Goal: Information Seeking & Learning: Learn about a topic

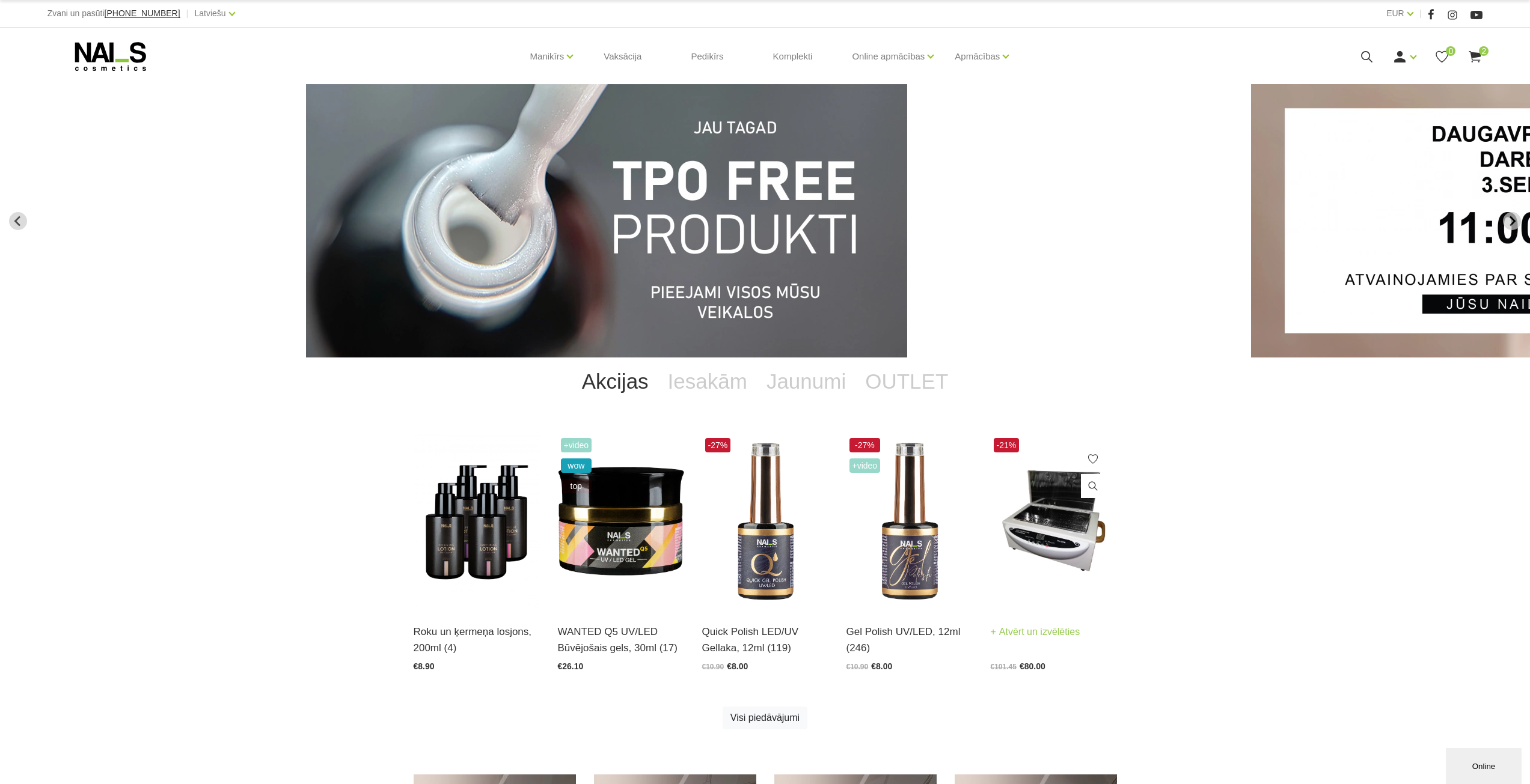
click at [1105, 541] on img at bounding box center [1053, 522] width 126 height 174
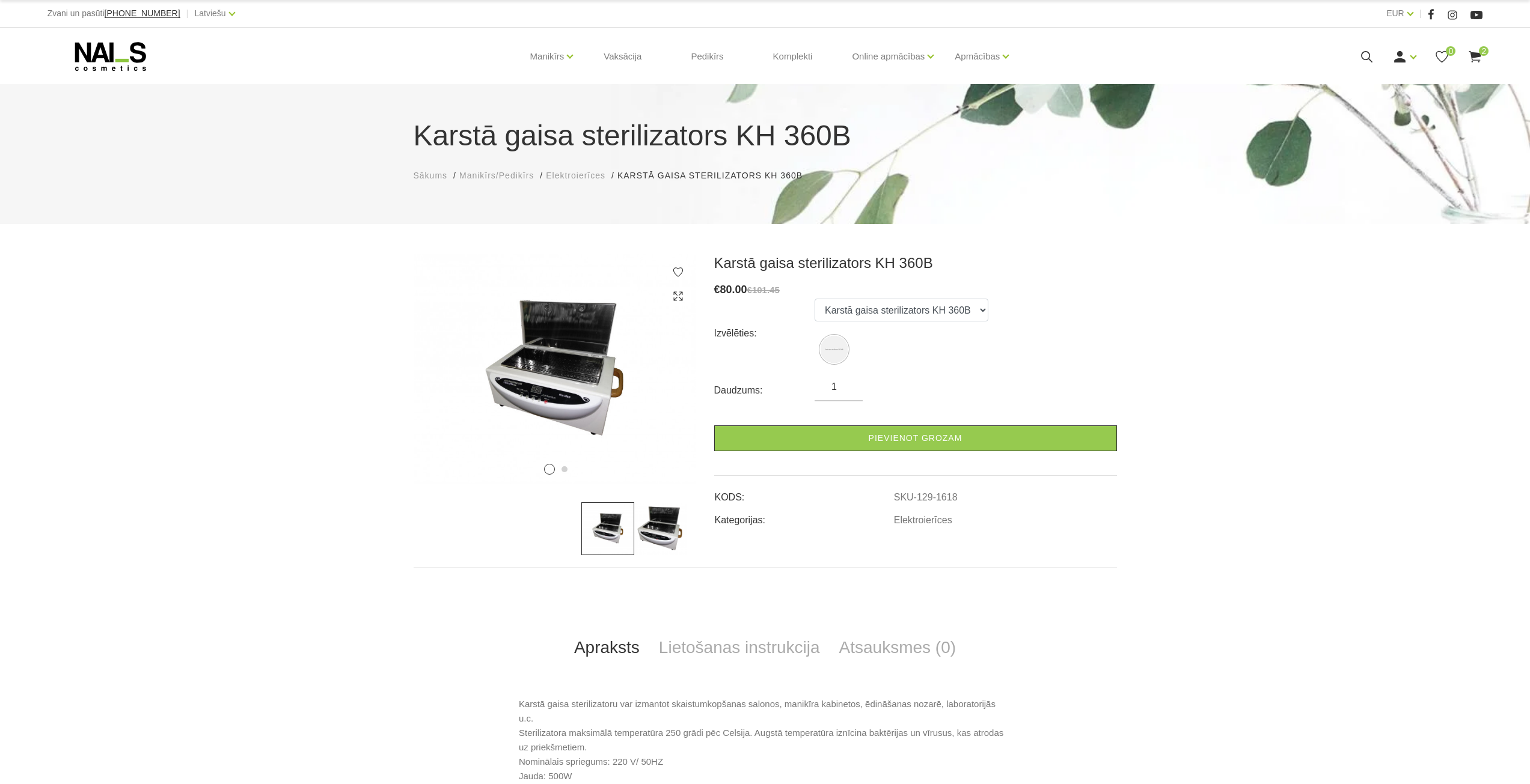
click at [677, 525] on img at bounding box center [661, 529] width 53 height 53
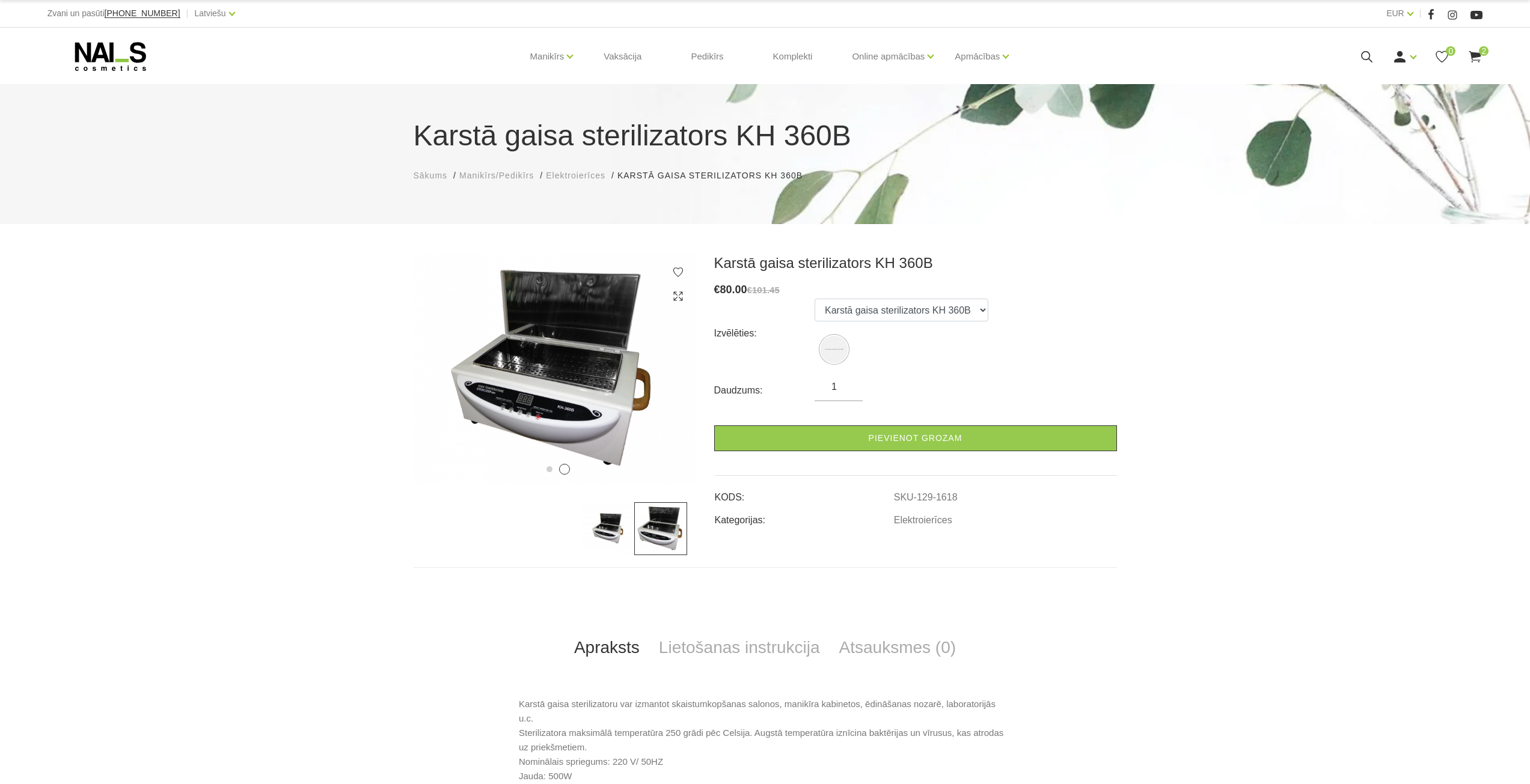
click at [615, 517] on img at bounding box center [608, 529] width 53 height 53
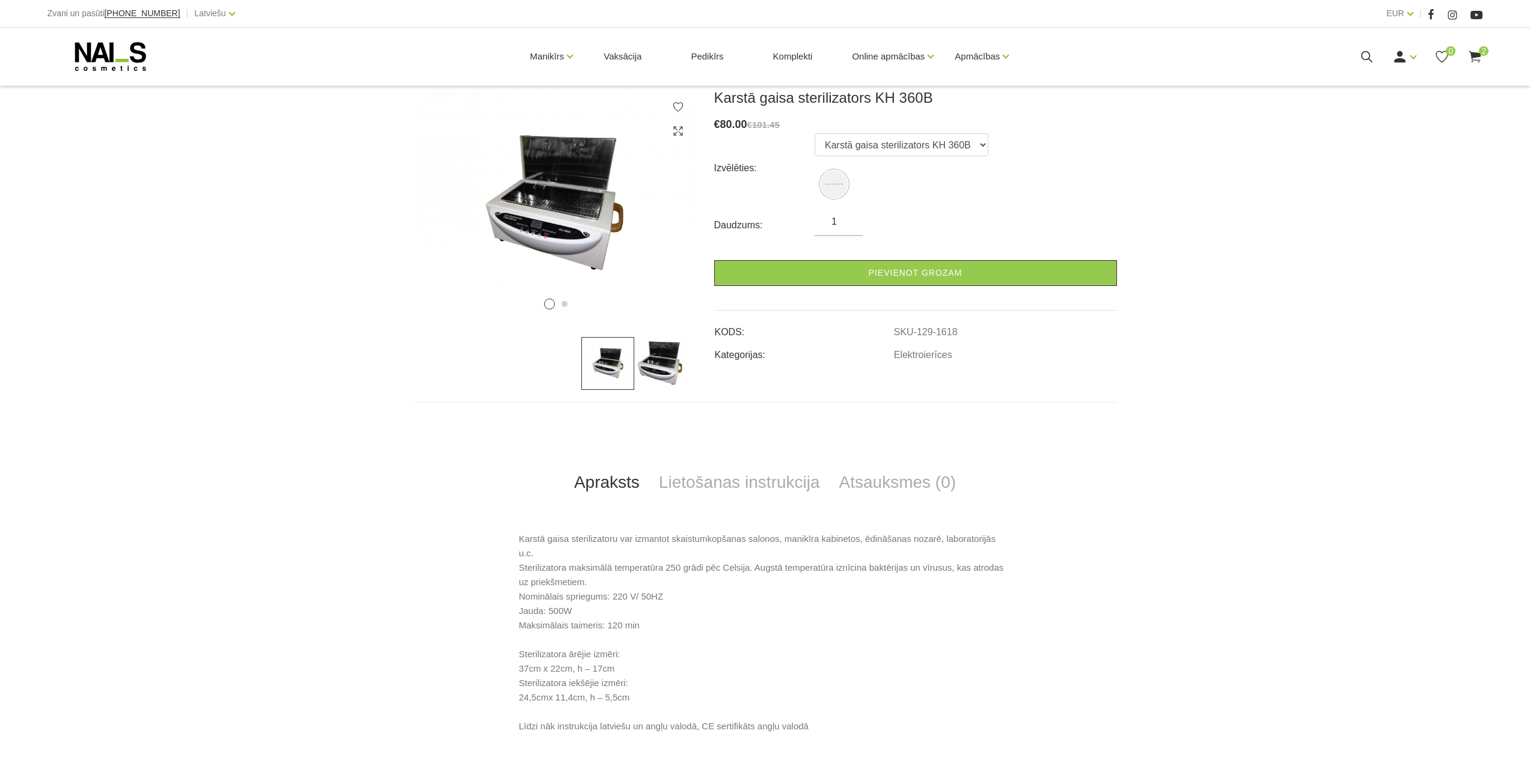
scroll to position [357, 0]
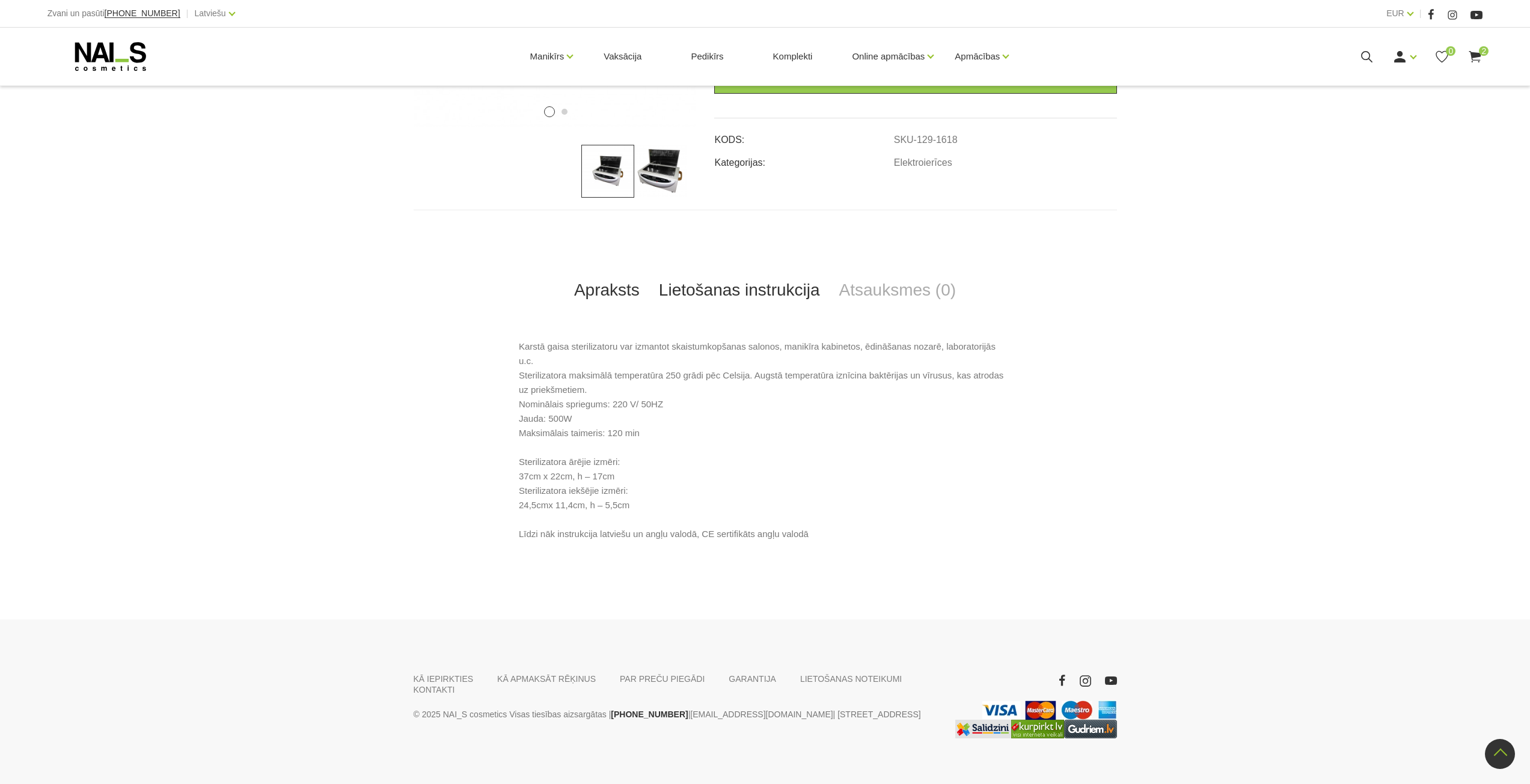
click at [775, 285] on link "Lietošanas instrukcija" at bounding box center [739, 290] width 180 height 39
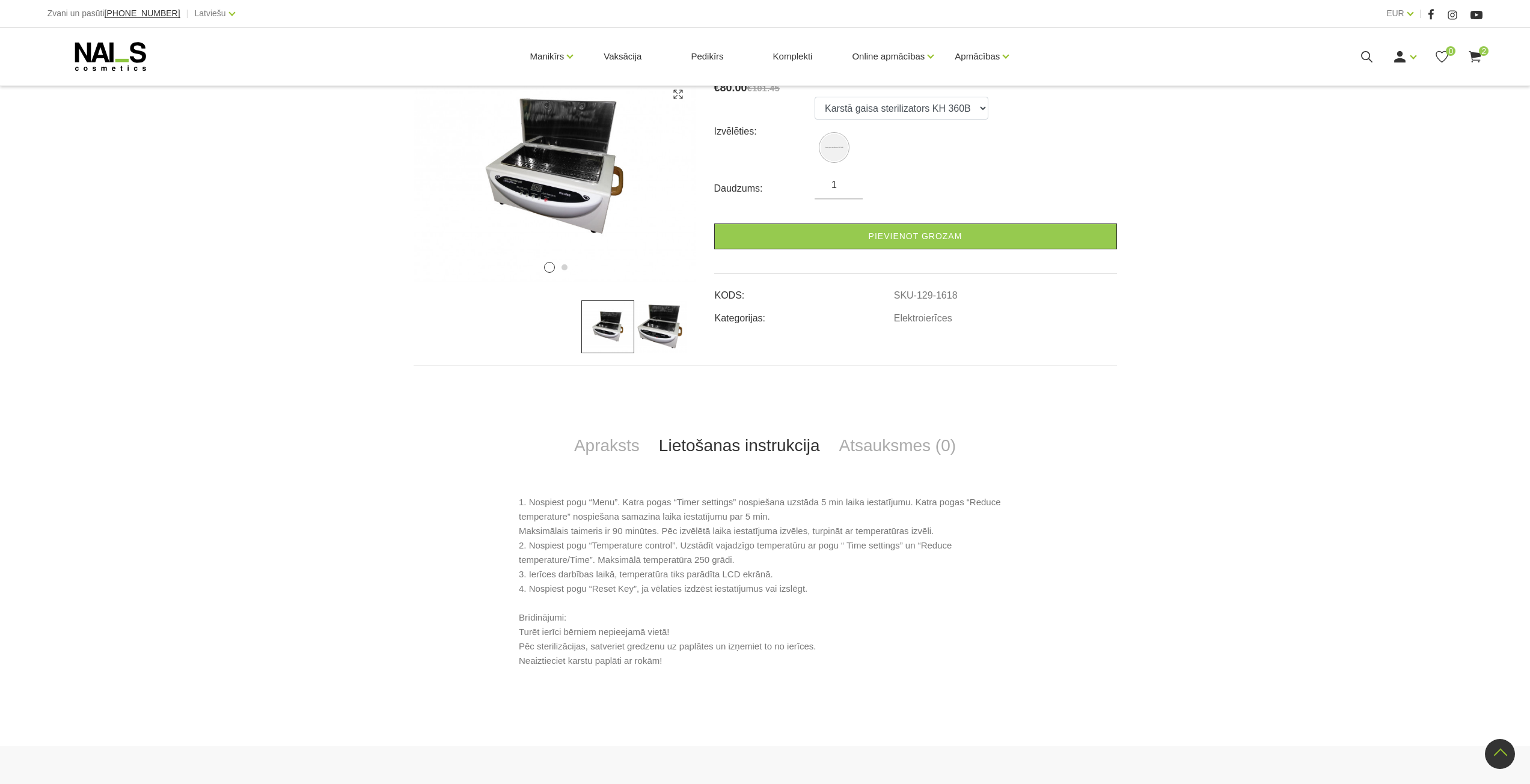
scroll to position [0, 0]
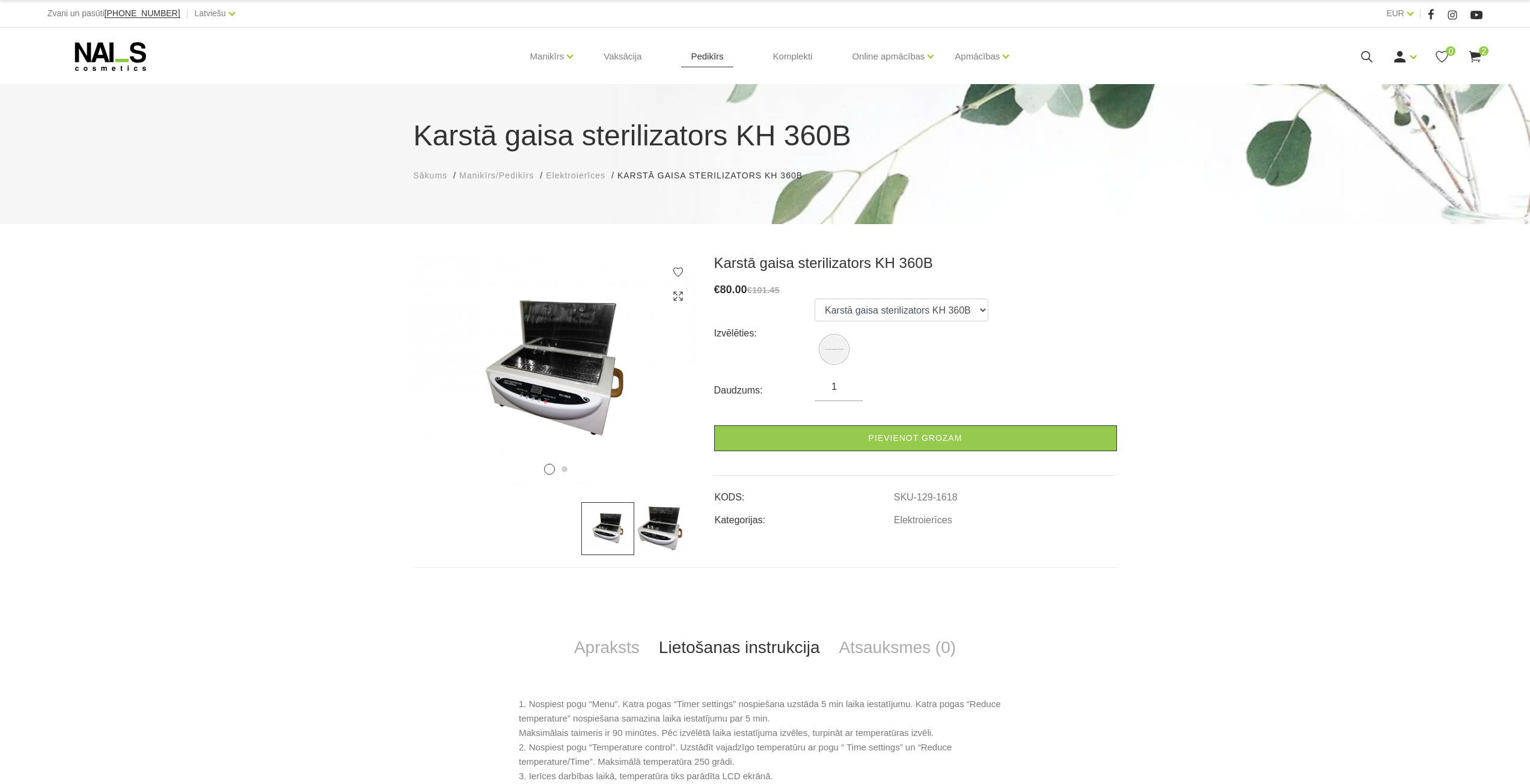
click at [722, 46] on link "Pedikīrs" at bounding box center [707, 56] width 51 height 58
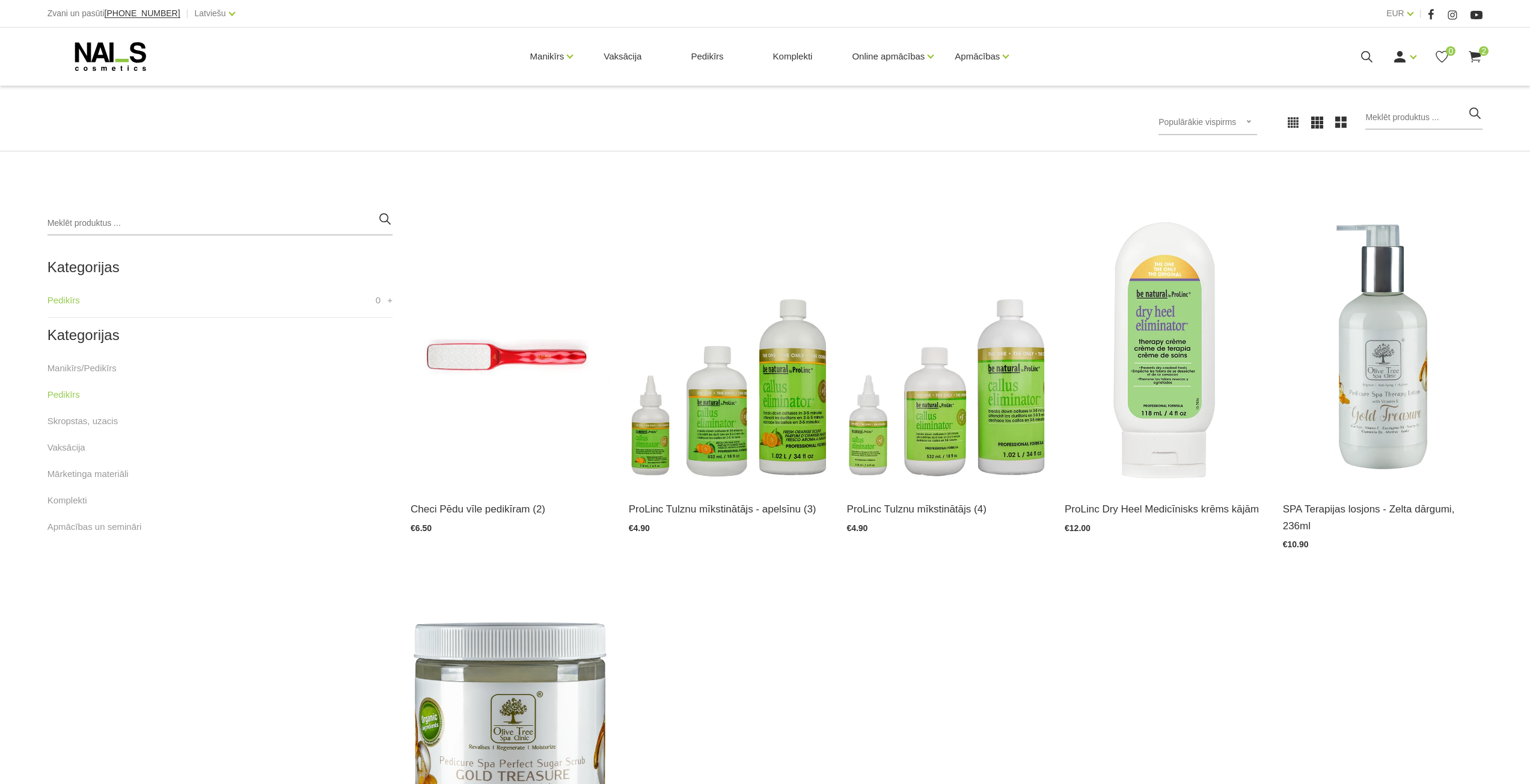
scroll to position [240, 0]
